Goal: Transaction & Acquisition: Purchase product/service

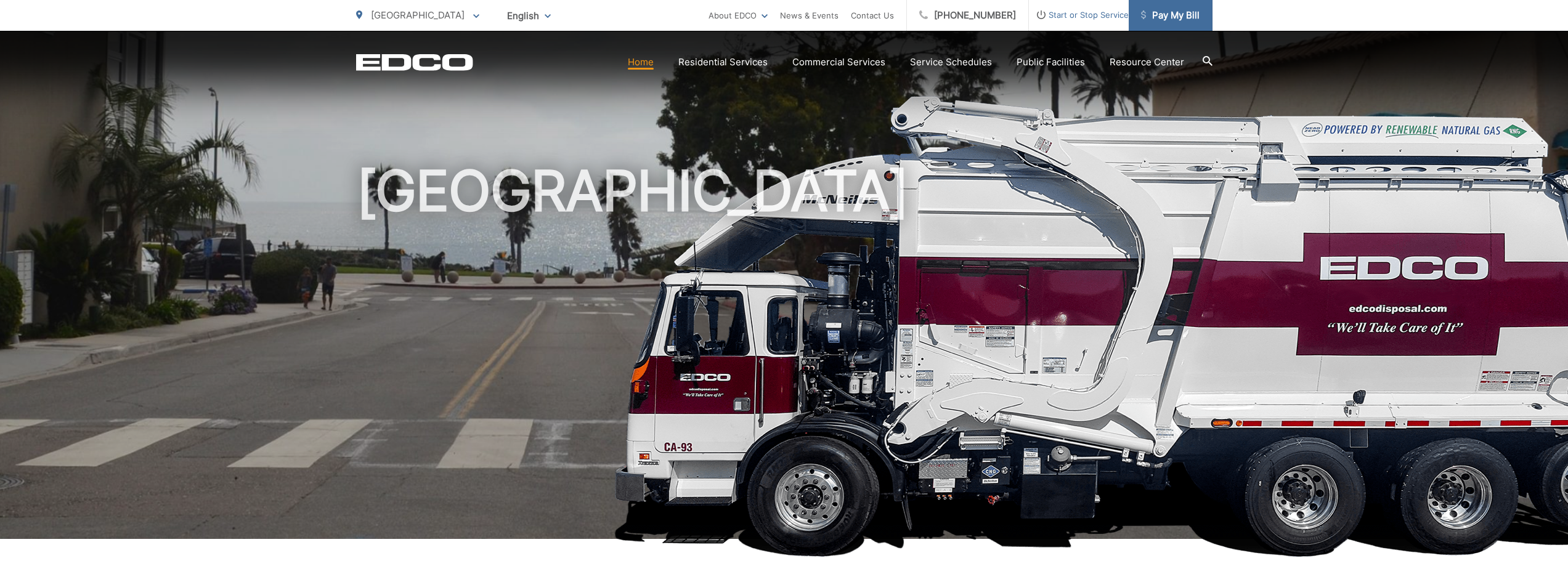
click at [1142, 13] on icon at bounding box center [1143, 15] width 5 height 9
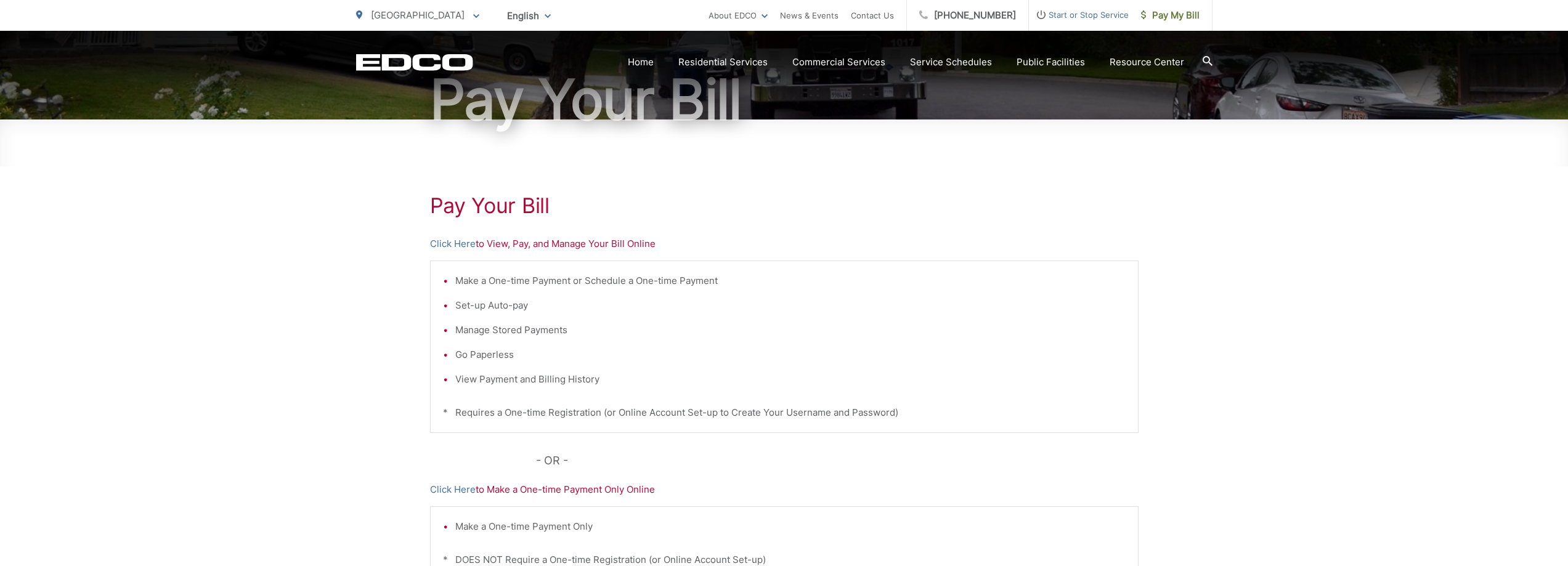
scroll to position [128, 0]
click at [484, 328] on li "Manage Stored Payments" at bounding box center [790, 330] width 670 height 15
click at [463, 240] on link "Click Here" at bounding box center [453, 243] width 46 height 15
